Goal: Information Seeking & Learning: Learn about a topic

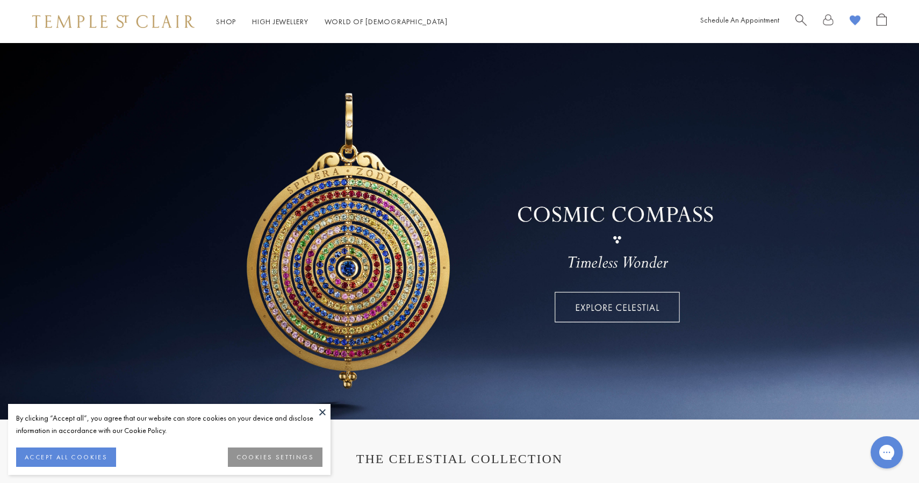
click at [797, 11] on div "Shop Shop Categories Amulets Pendants & Charms Lockets Chains & Leather Cords E…" at bounding box center [459, 21] width 919 height 43
click at [798, 23] on span "Search" at bounding box center [800, 18] width 11 height 11
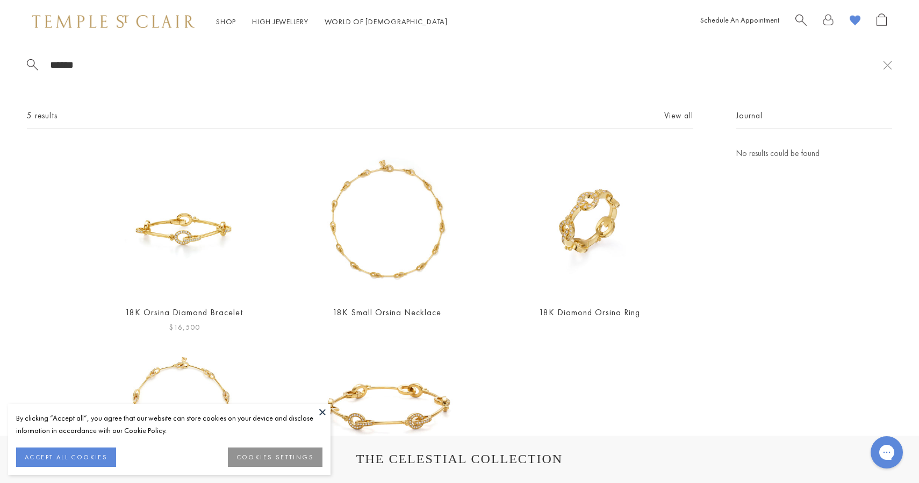
type input "******"
click at [231, 218] on img at bounding box center [184, 221] width 149 height 149
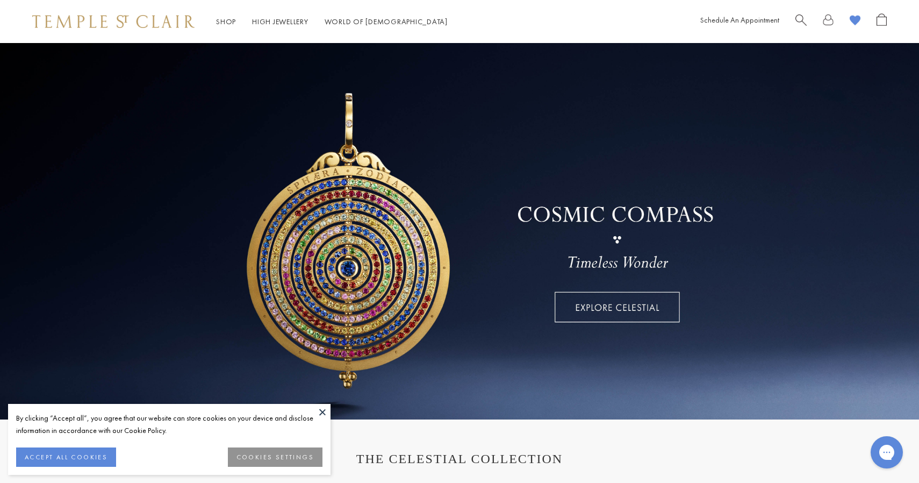
click at [807, 24] on div at bounding box center [840, 21] width 91 height 17
click at [801, 20] on span "Search" at bounding box center [800, 18] width 11 height 11
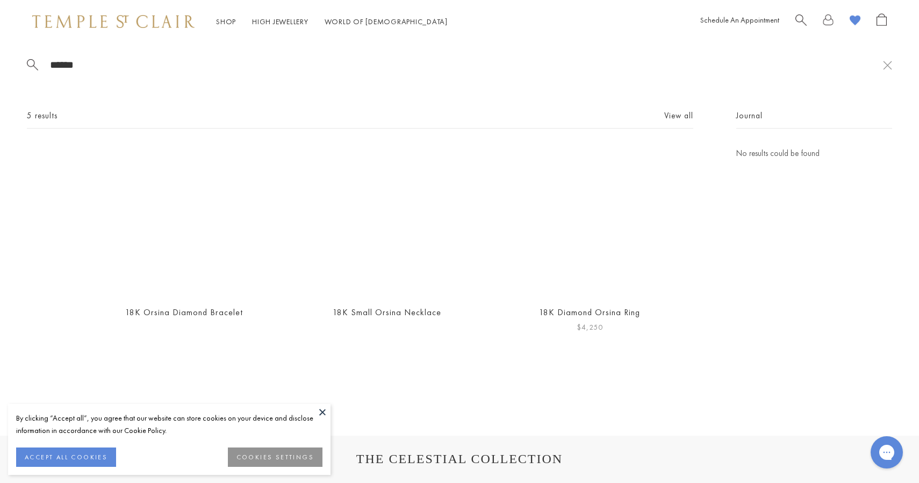
scroll to position [127, 0]
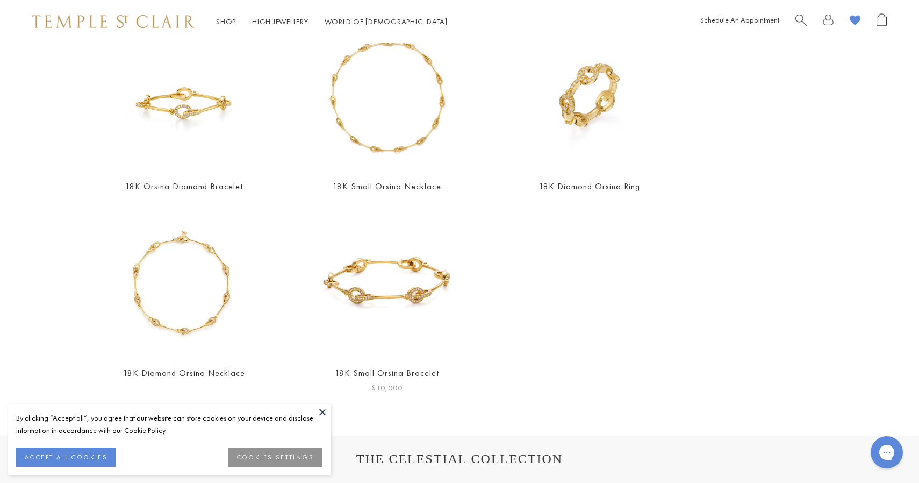
type input "******"
click at [408, 299] on img at bounding box center [386, 281] width 149 height 149
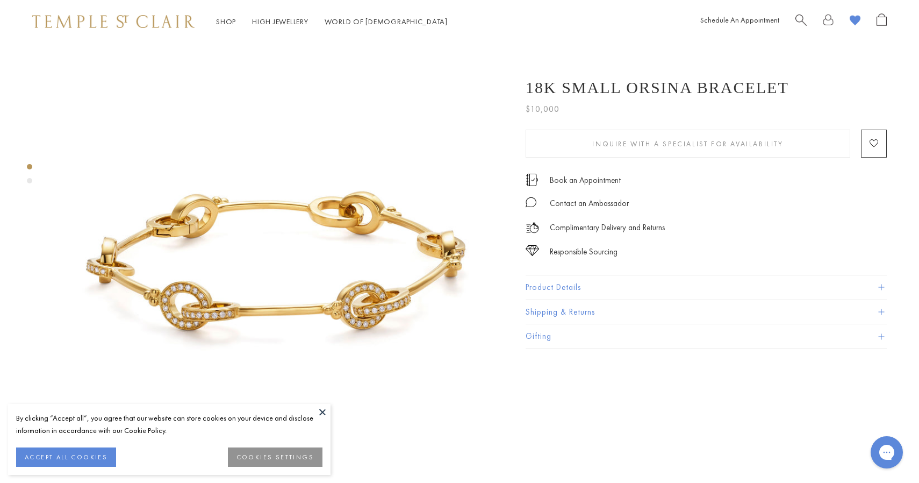
click at [580, 288] on button "Product Details" at bounding box center [706, 287] width 361 height 24
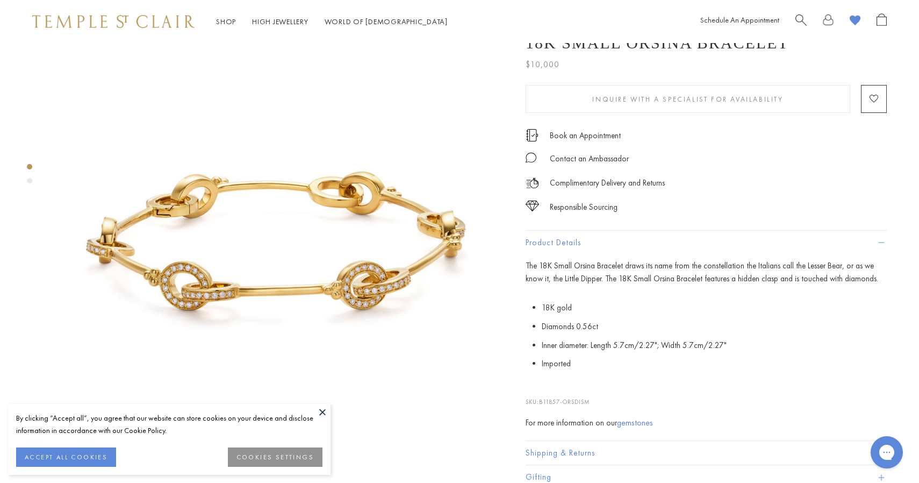
scroll to position [31, 0]
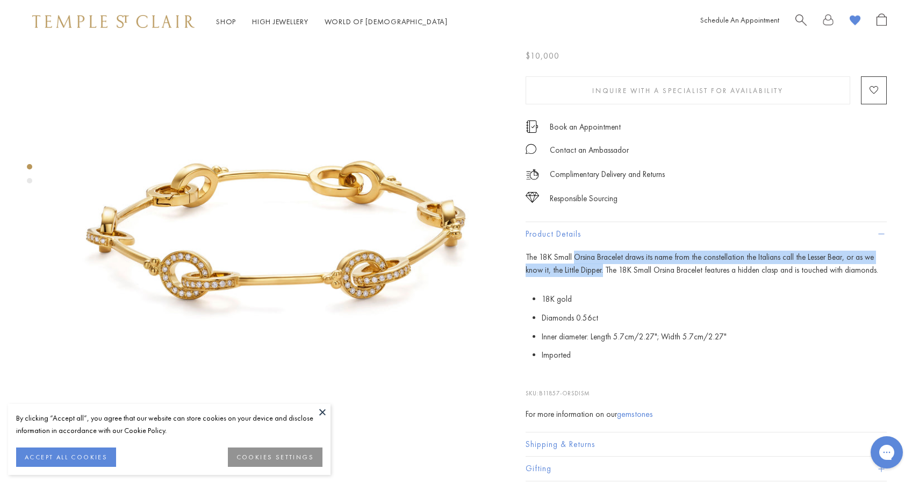
drag, startPoint x: 574, startPoint y: 256, endPoint x: 584, endPoint y: 276, distance: 21.9
click at [584, 276] on span "The 18K Small Orsina Bracelet draws its name from the constellation the Italian…" at bounding box center [702, 264] width 353 height 24
copy span "Orsina Bracelet draws its name from the constellation the Italians call the Les…"
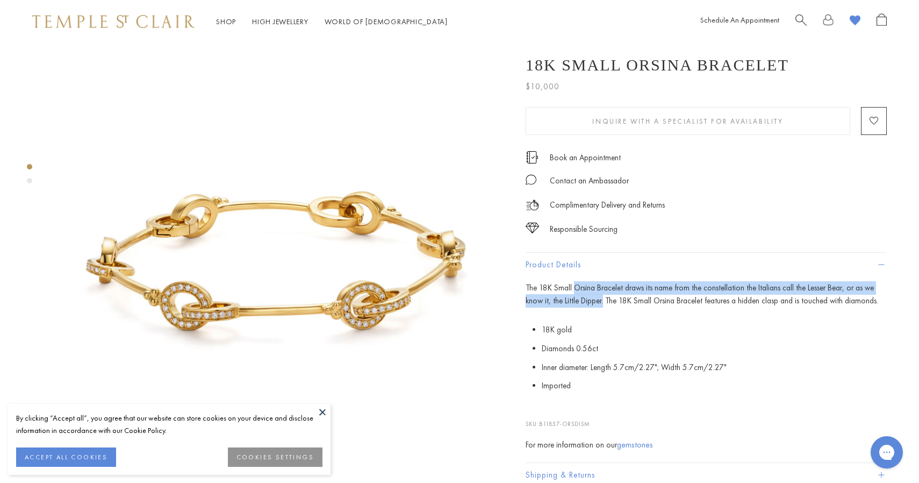
click at [801, 19] on span "Search" at bounding box center [800, 18] width 11 height 11
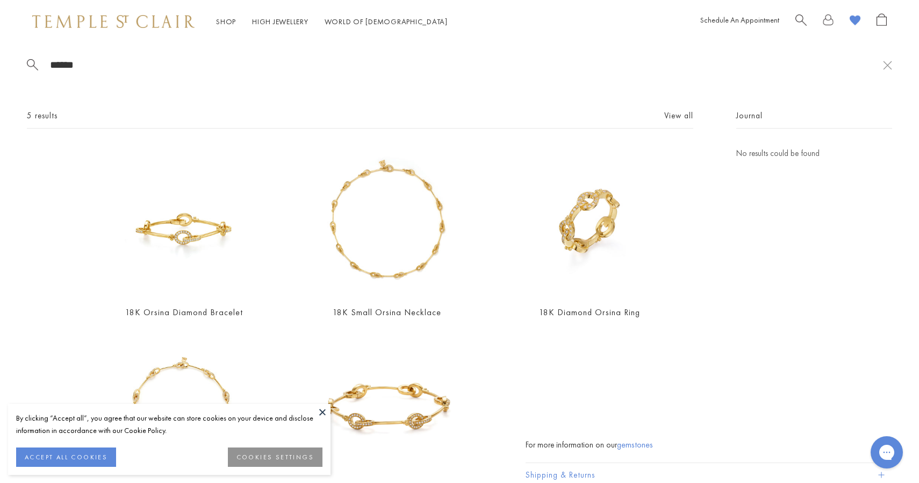
scroll to position [93, 0]
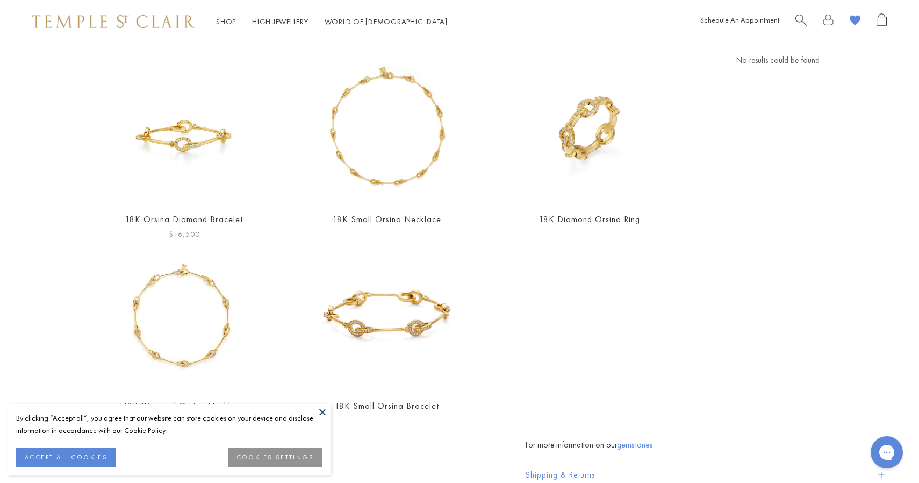
type input "******"
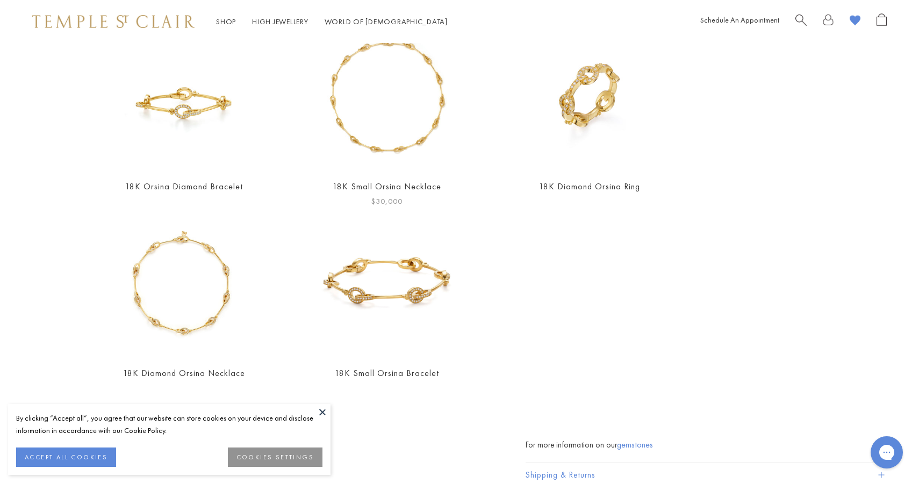
scroll to position [0, 0]
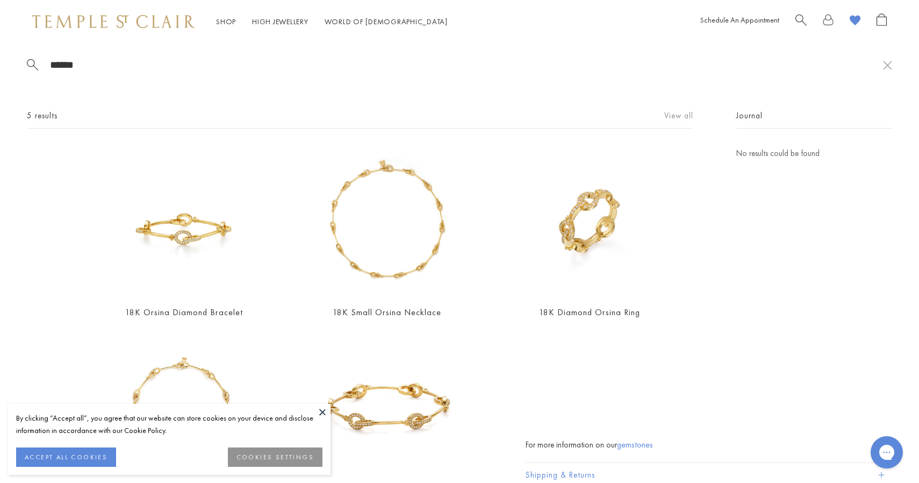
click at [684, 116] on link "View all" at bounding box center [678, 116] width 29 height 12
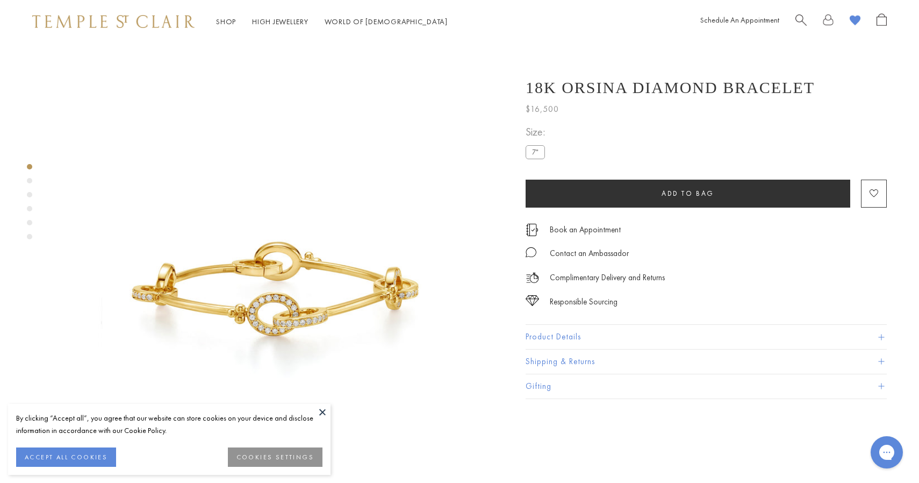
click at [351, 195] on img at bounding box center [277, 266] width 446 height 446
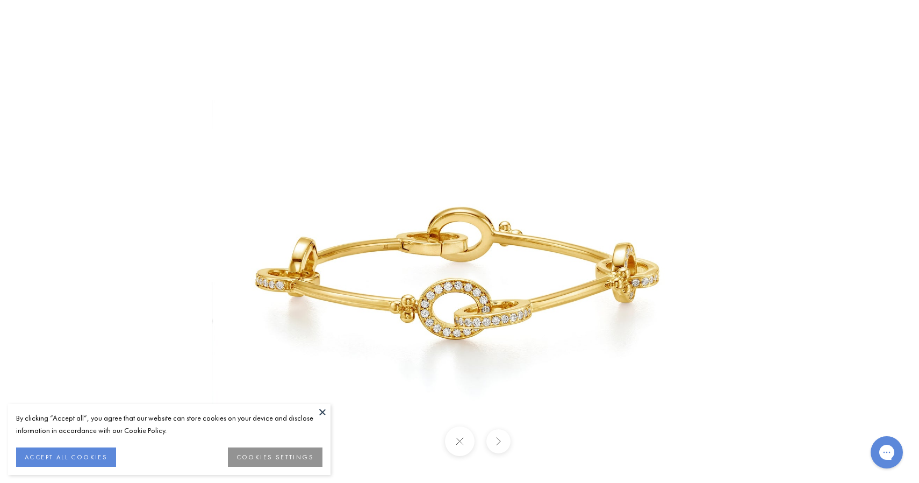
click at [597, 55] on img at bounding box center [459, 241] width 629 height 629
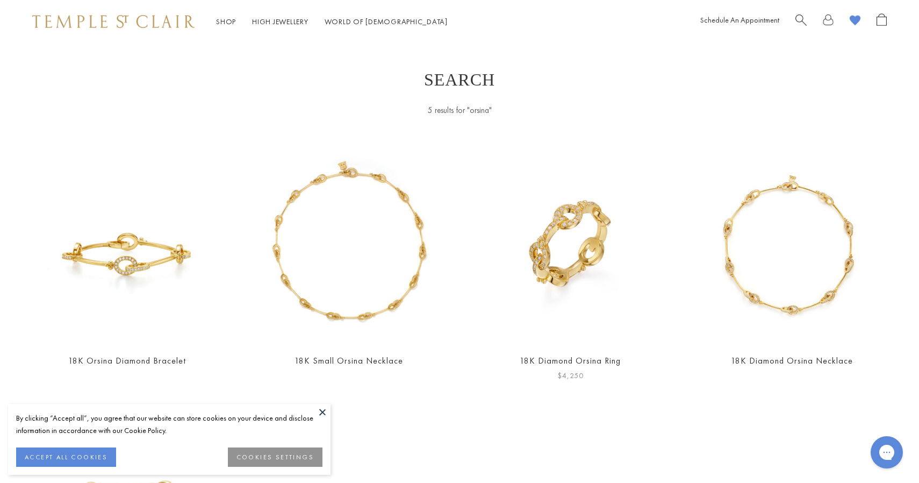
click at [661, 275] on img at bounding box center [570, 244] width 200 height 200
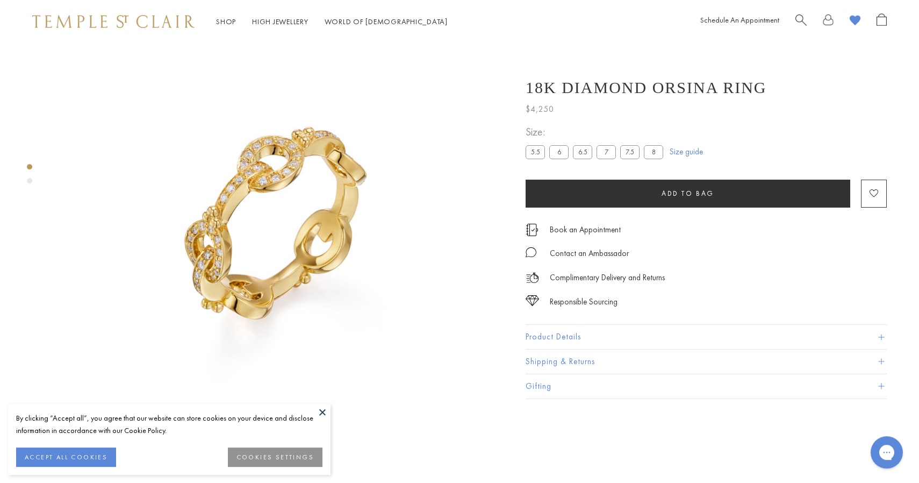
scroll to position [43, 0]
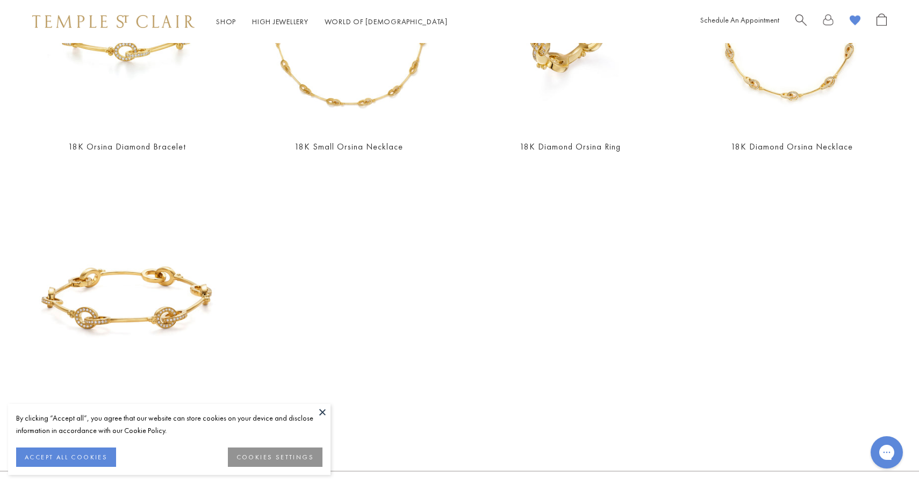
scroll to position [221, 0]
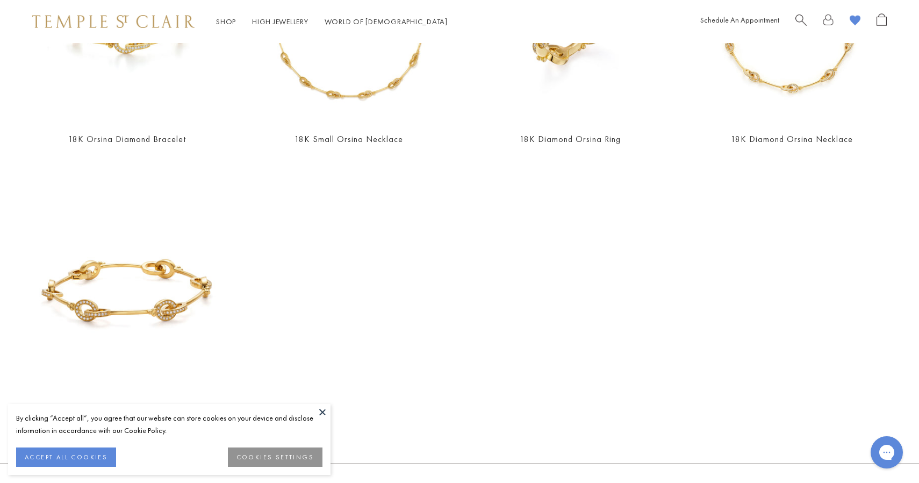
click at [197, 286] on img at bounding box center [127, 292] width 200 height 200
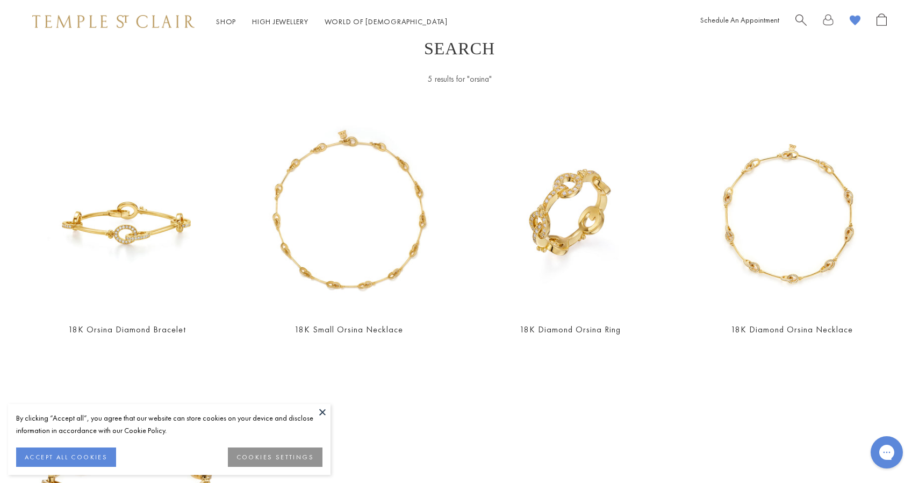
scroll to position [33, 0]
